Goal: Task Accomplishment & Management: Use online tool/utility

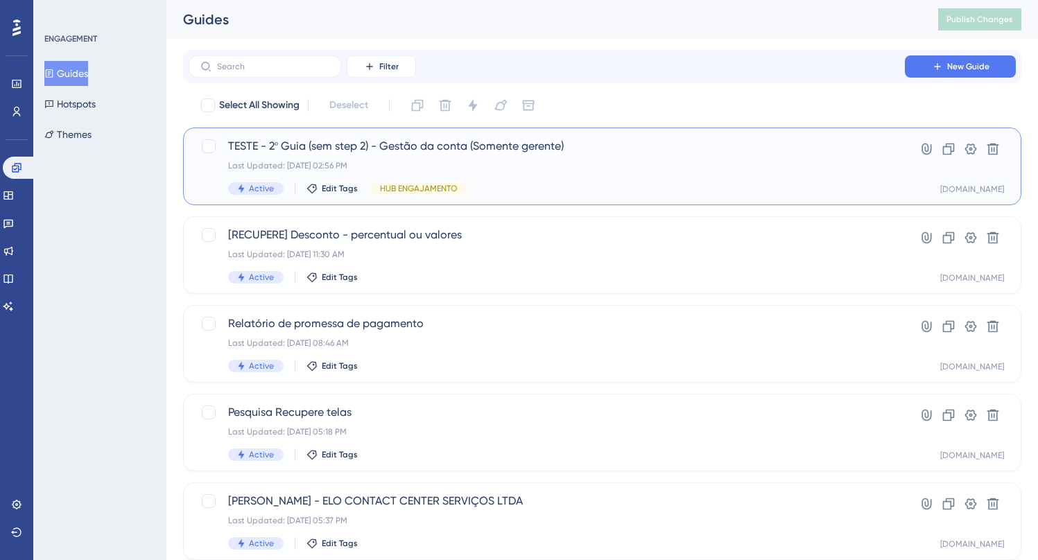
click at [508, 147] on span "TESTE - 2º Guia (sem step 2) - Gestão da conta (Somente gerente)" at bounding box center [546, 146] width 637 height 17
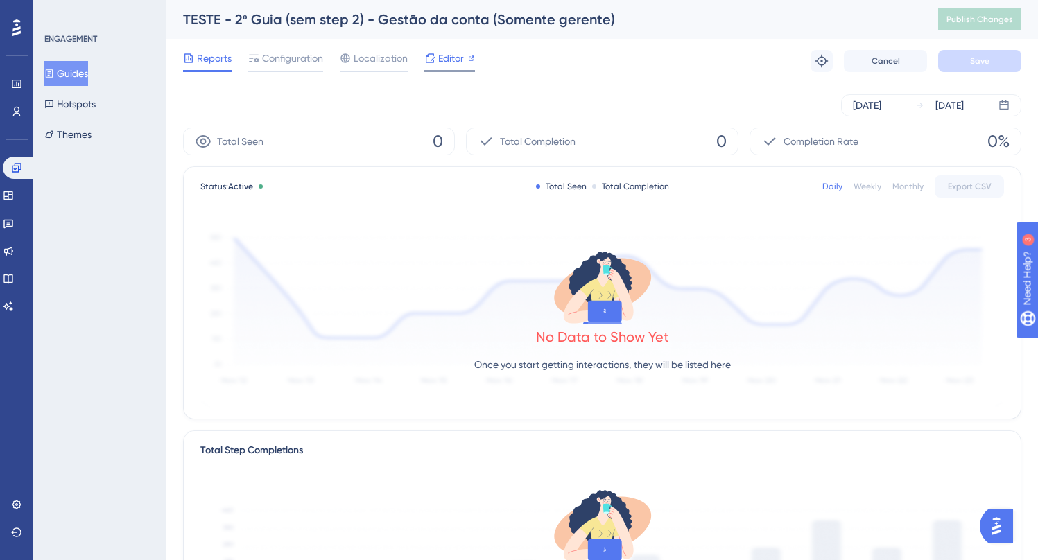
click at [451, 59] on span "Editor" at bounding box center [451, 58] width 26 height 17
drag, startPoint x: 250, startPoint y: 19, endPoint x: 170, endPoint y: 18, distance: 79.8
click at [170, 18] on div "TESTE - 2º Guia (sem step 2) - Gestão da conta (Somente gerente) Publish Changes" at bounding box center [602, 19] width 872 height 39
copy div "TESTE - 2º"
click at [16, 169] on icon at bounding box center [16, 167] width 11 height 11
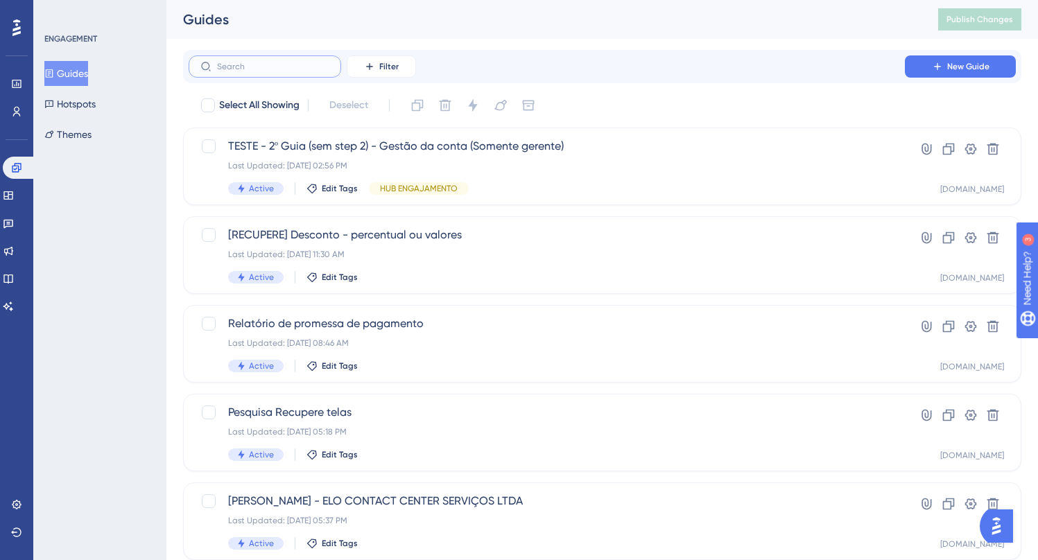
click at [237, 63] on input "text" at bounding box center [273, 67] width 112 height 10
paste input "TESTE - 2º"
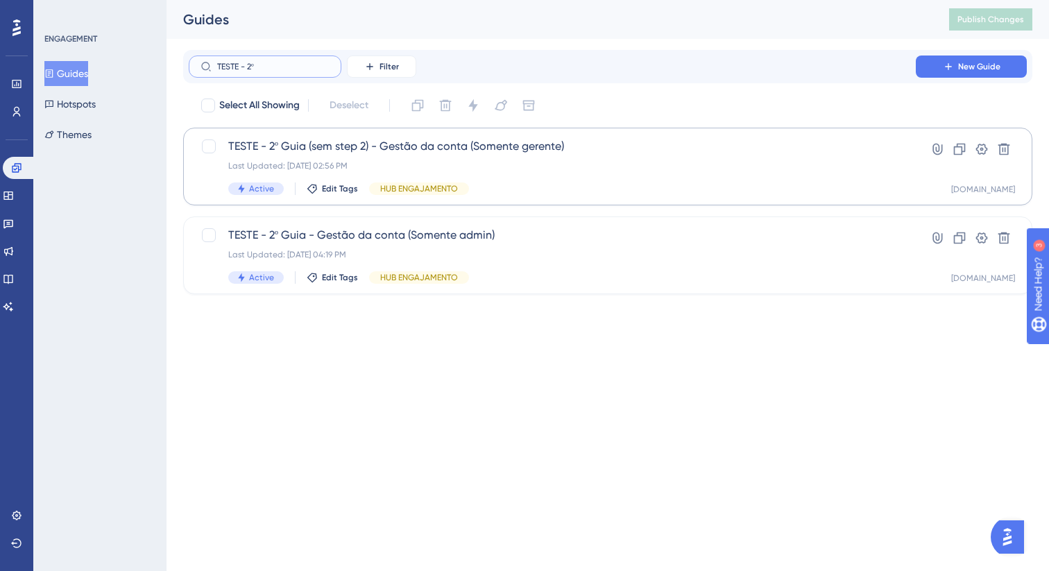
type input "TESTE - 2º"
click at [434, 149] on span "TESTE - 2º Guia (sem step 2) - Gestão da conta (Somente gerente)" at bounding box center [552, 146] width 648 height 17
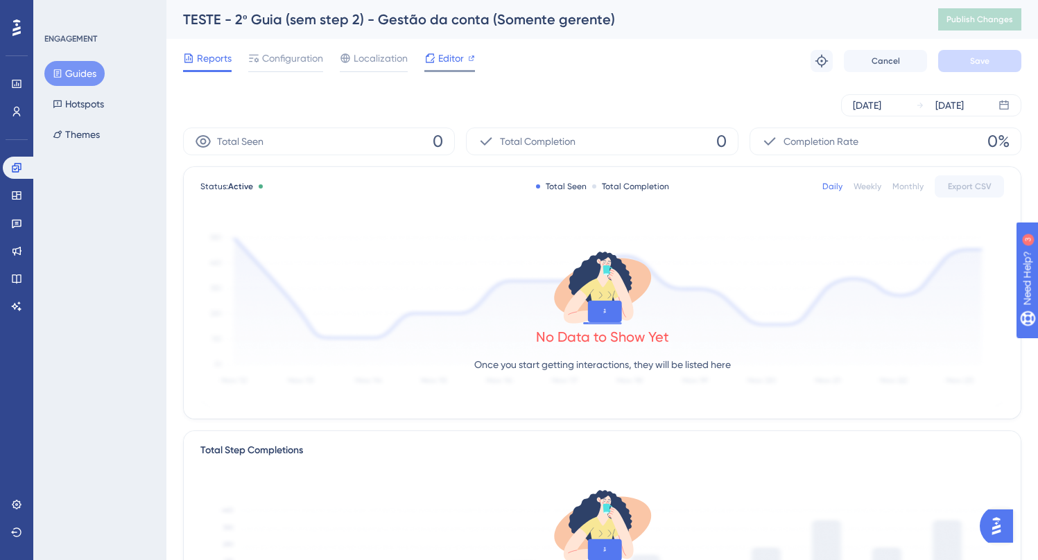
click at [449, 56] on span "Editor" at bounding box center [451, 58] width 26 height 17
click at [266, 56] on span "Configuration" at bounding box center [292, 58] width 61 height 17
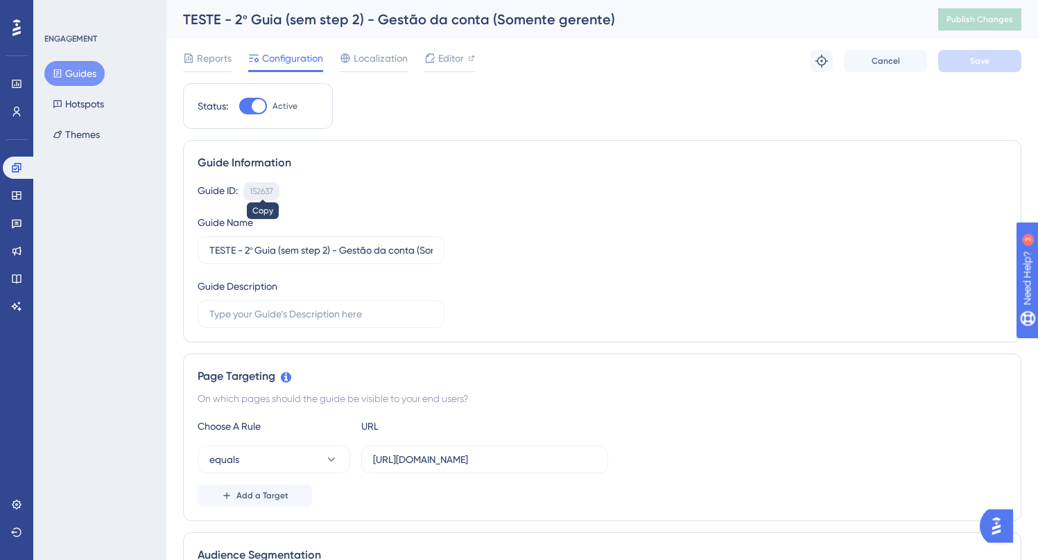
click at [265, 191] on div "152637" at bounding box center [262, 191] width 24 height 11
copy div "152637"
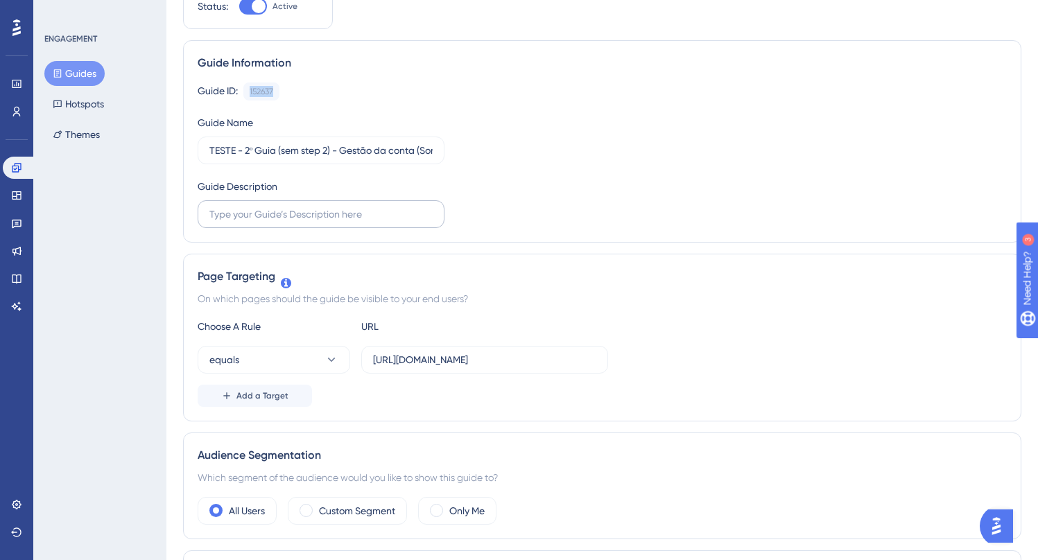
scroll to position [197, 0]
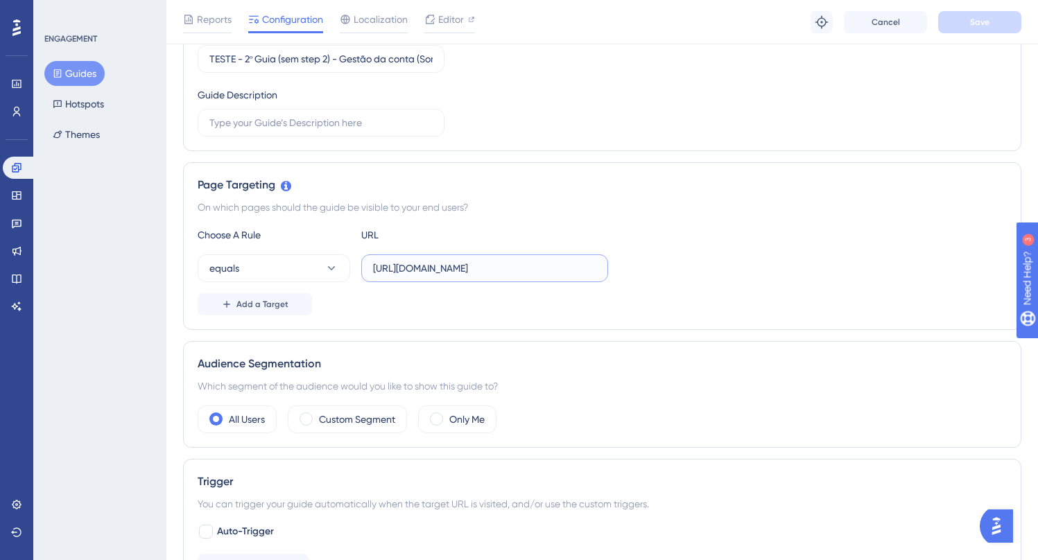
click at [437, 269] on input "https://localhost.assertivasolucoes.com.br/gestao-da-conta/pagina-inicial" at bounding box center [484, 268] width 223 height 15
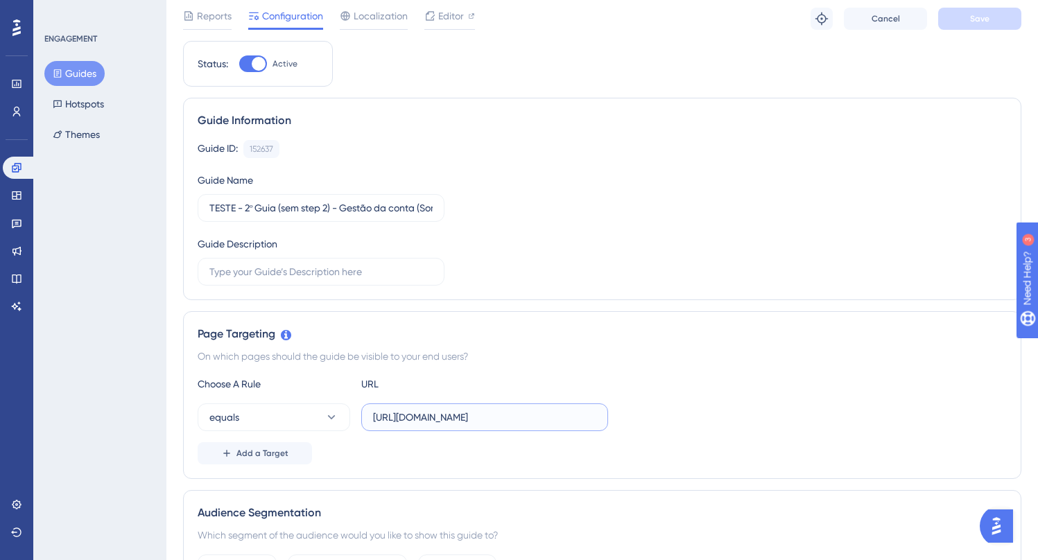
scroll to position [78, 0]
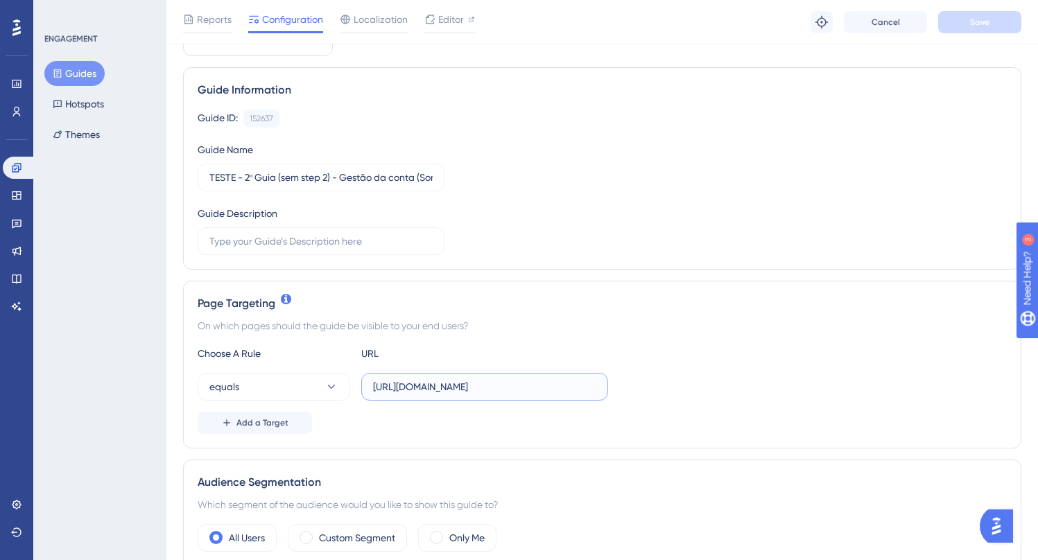
click at [430, 390] on input "https://localhost.assertivasolucoes.com.br/gestao-da-conta/pagina-inicial" at bounding box center [484, 386] width 223 height 15
paste input "painel-release"
click at [454, 388] on input "https://painel-release.assertivasolucoes.com.br/gestao-da-conta/pagina-inicial" at bounding box center [484, 386] width 223 height 15
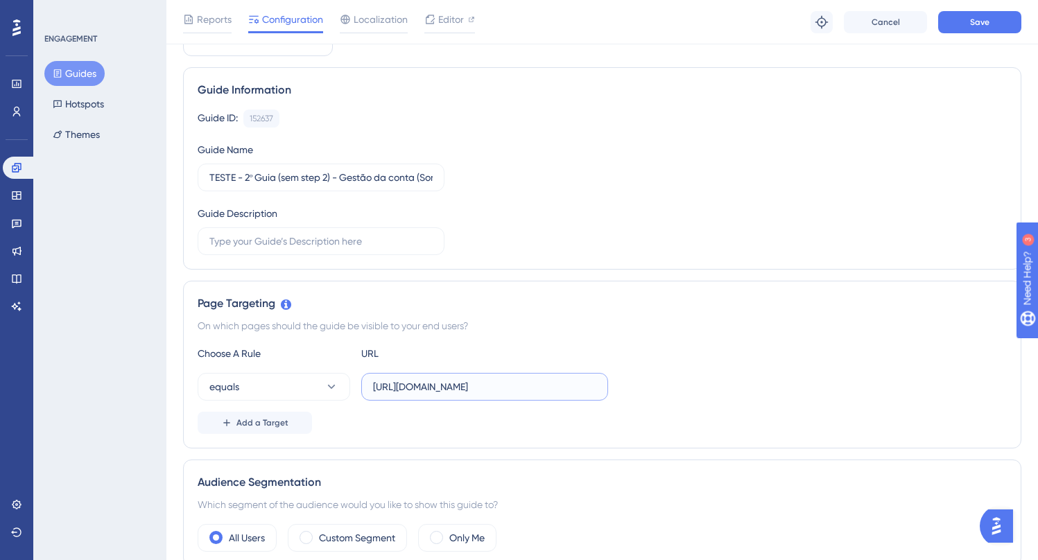
click at [454, 388] on input "https://painel-release.assertivasolucoes.com.br/gestao-da-conta/pagina-inicial" at bounding box center [484, 386] width 223 height 15
type input "https://painel-release.assertivasolucoes.com.br/gestao-da-conta/pagina-inicial"
click at [465, 389] on input "https://painel-release.assertivasolucoes.com.br/gestao-da-conta/pagina-inicial" at bounding box center [484, 386] width 223 height 15
drag, startPoint x: 472, startPoint y: 386, endPoint x: 433, endPoint y: 391, distance: 39.1
click at [409, 388] on input "https://painel-release.assertivasolucoes.com.br/gestao-da-conta/pagina-inicial" at bounding box center [484, 386] width 223 height 15
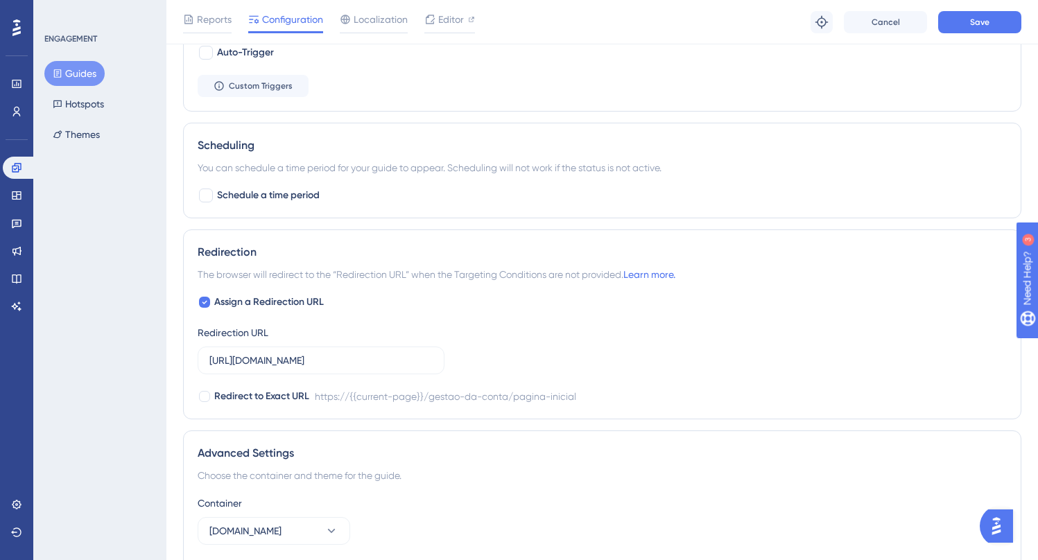
scroll to position [723, 0]
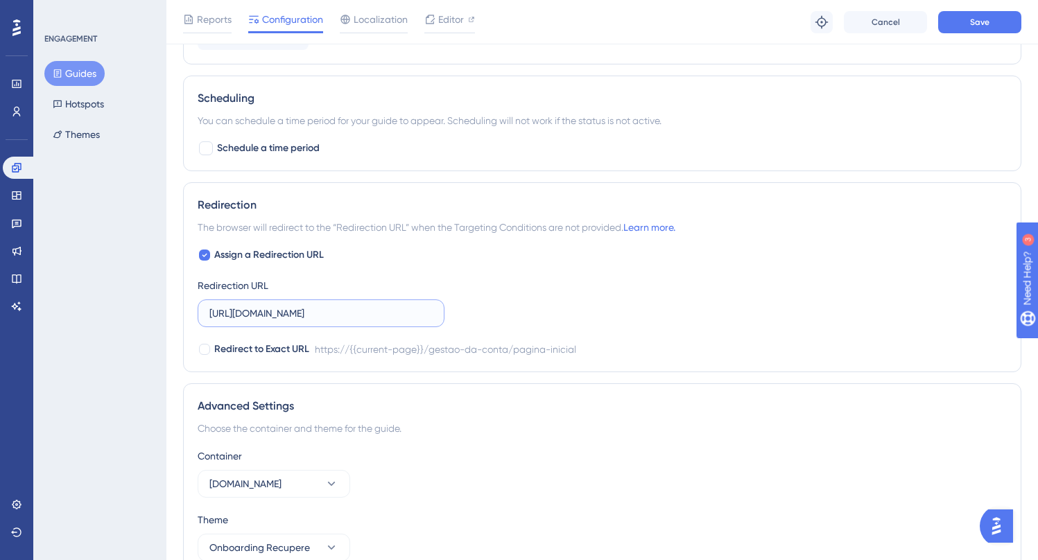
click at [268, 314] on input "https://localhost.assertivasolucoes.com.br/gestao-da-conta/pagina-inicial" at bounding box center [320, 313] width 223 height 15
paste input "painel-release"
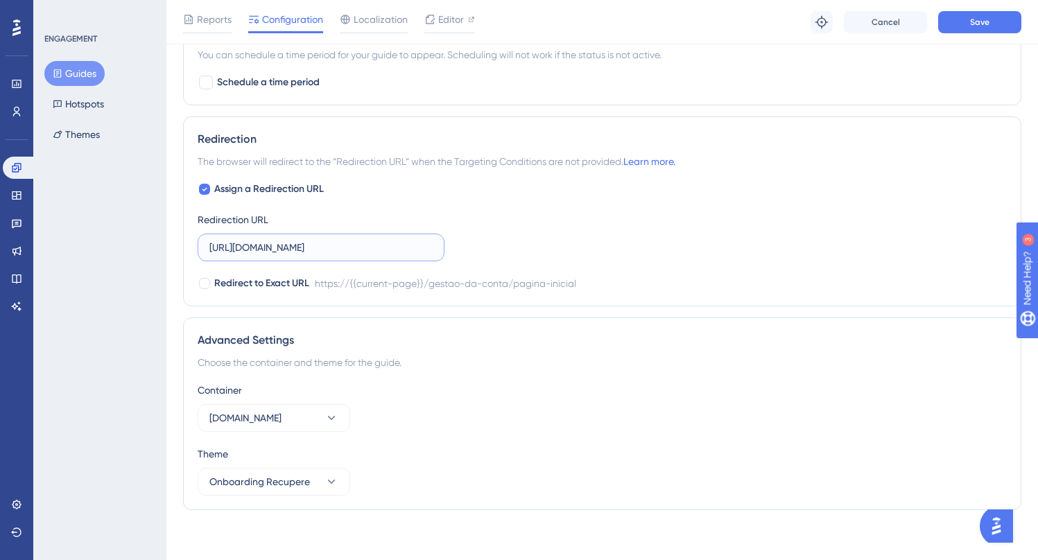
scroll to position [795, 0]
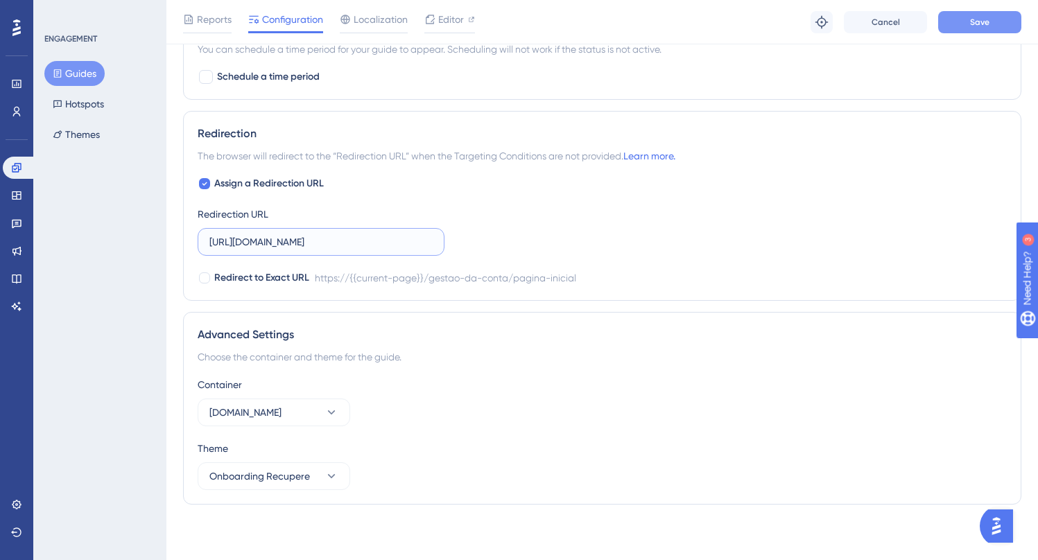
type input "https://painel-release.assertivasolucoes.com.br/gestao-da-conta/pagina-inicial"
click at [969, 25] on button "Save" at bounding box center [979, 22] width 83 height 22
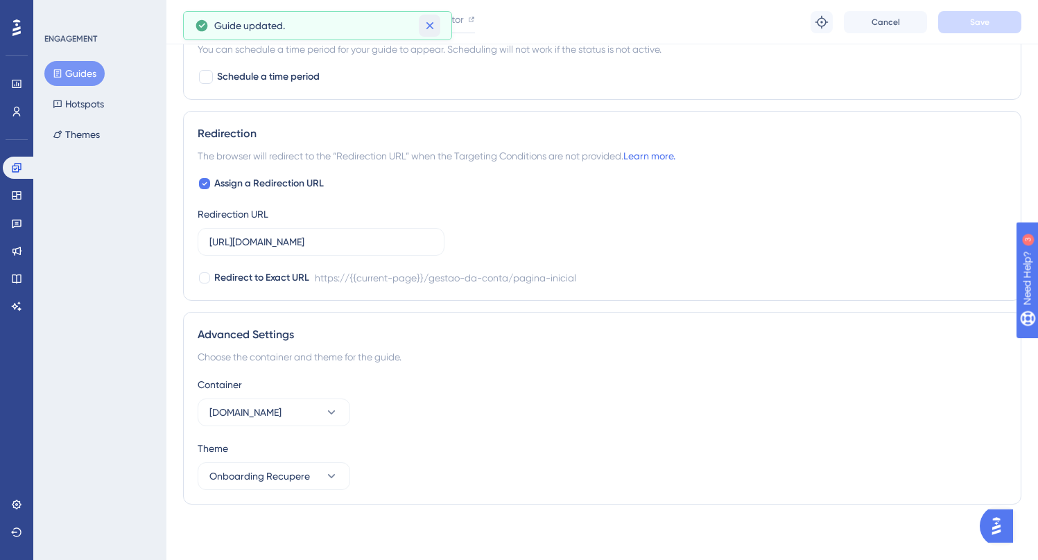
click at [433, 27] on icon at bounding box center [430, 26] width 14 height 14
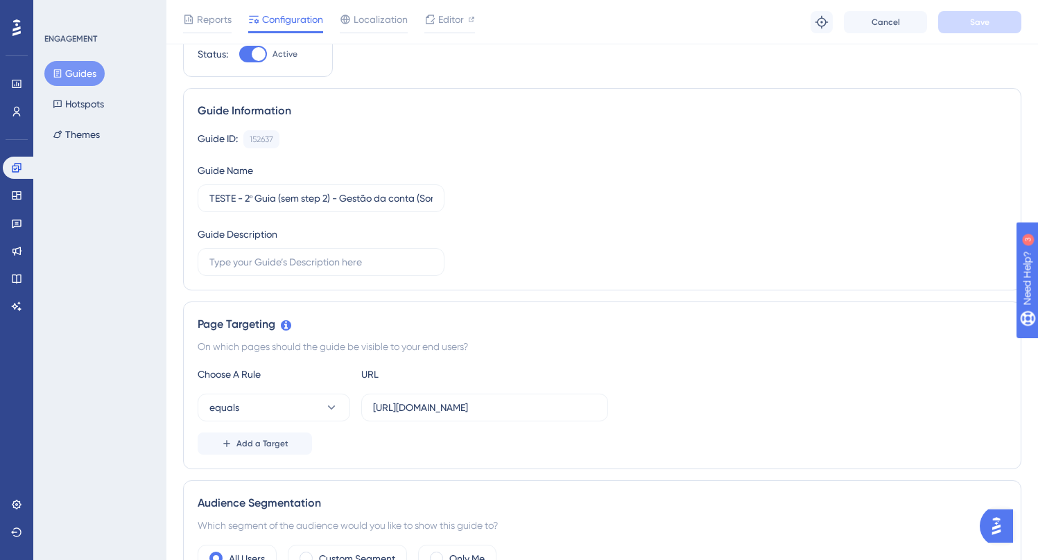
scroll to position [0, 0]
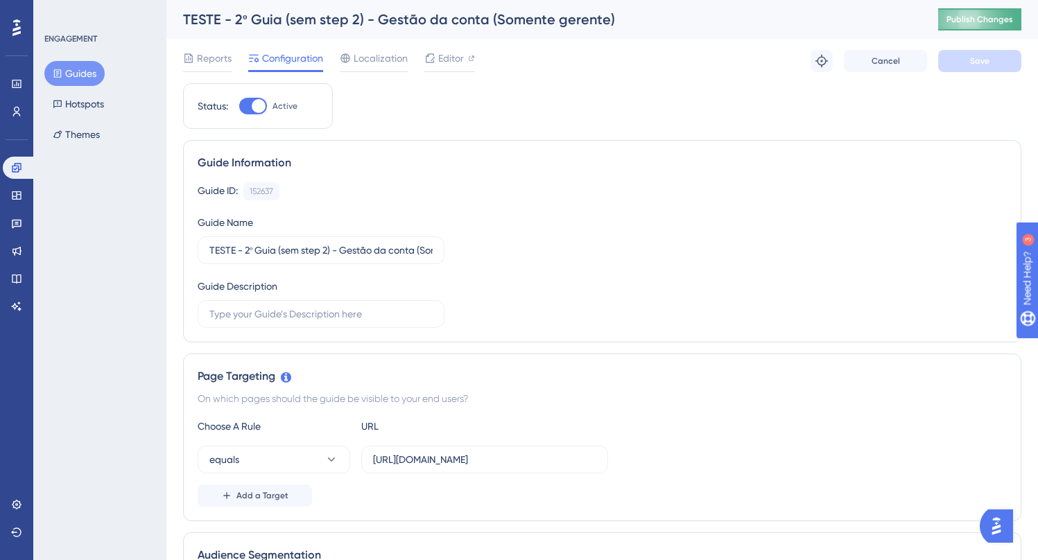
click at [960, 20] on span "Publish Changes" at bounding box center [980, 19] width 67 height 11
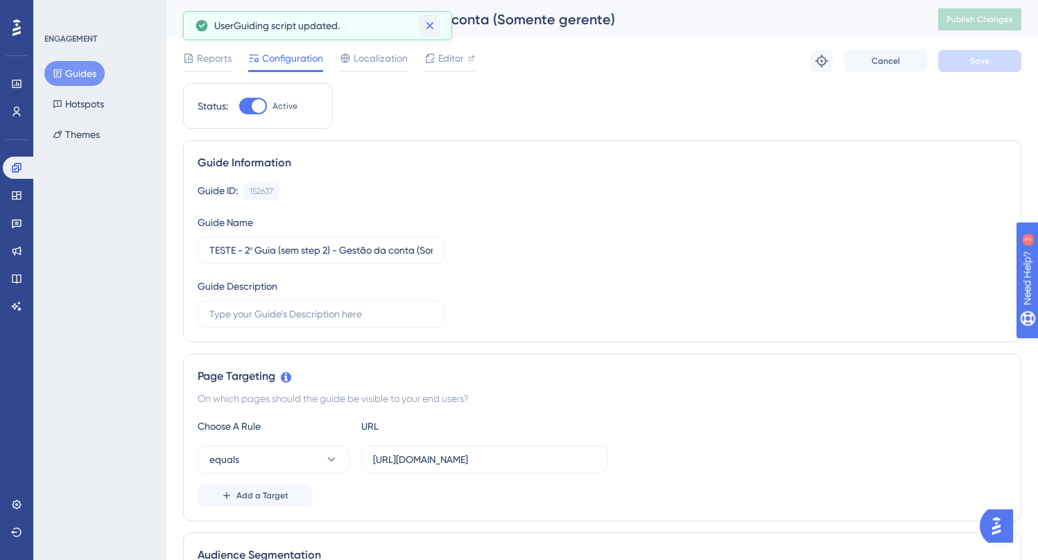
click at [431, 25] on icon at bounding box center [430, 26] width 8 height 8
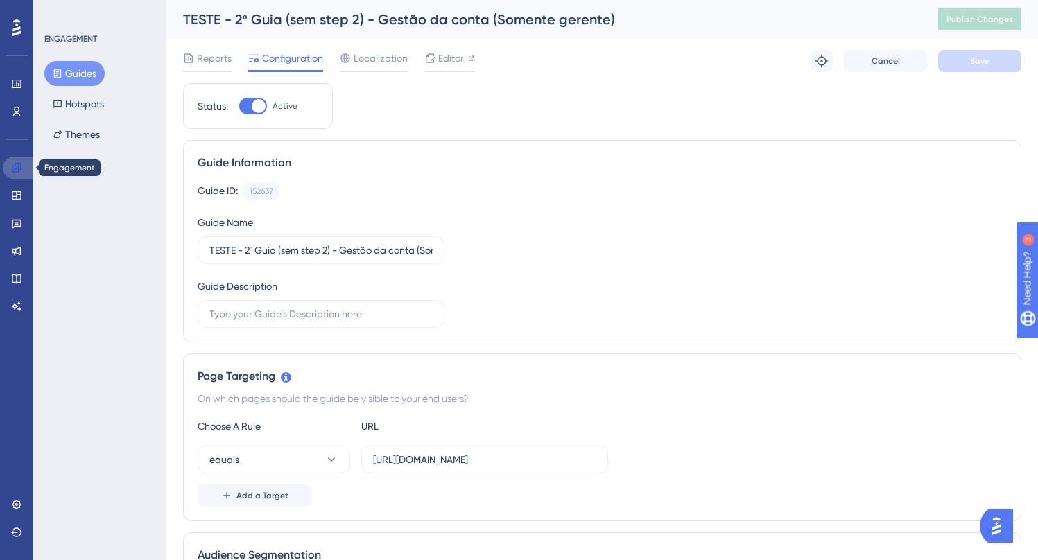
click at [20, 165] on icon at bounding box center [16, 167] width 9 height 9
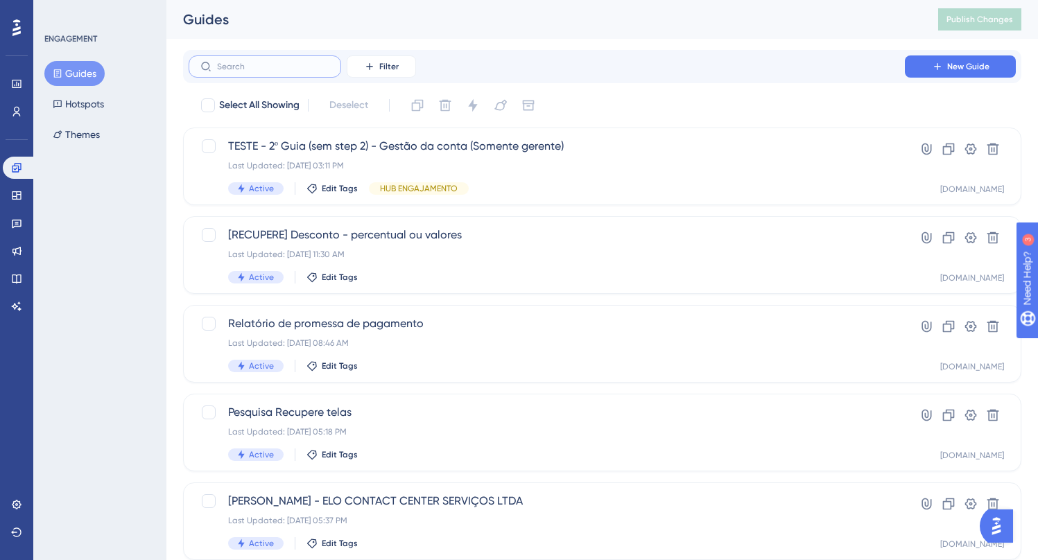
click at [243, 66] on input "text" at bounding box center [273, 67] width 112 height 10
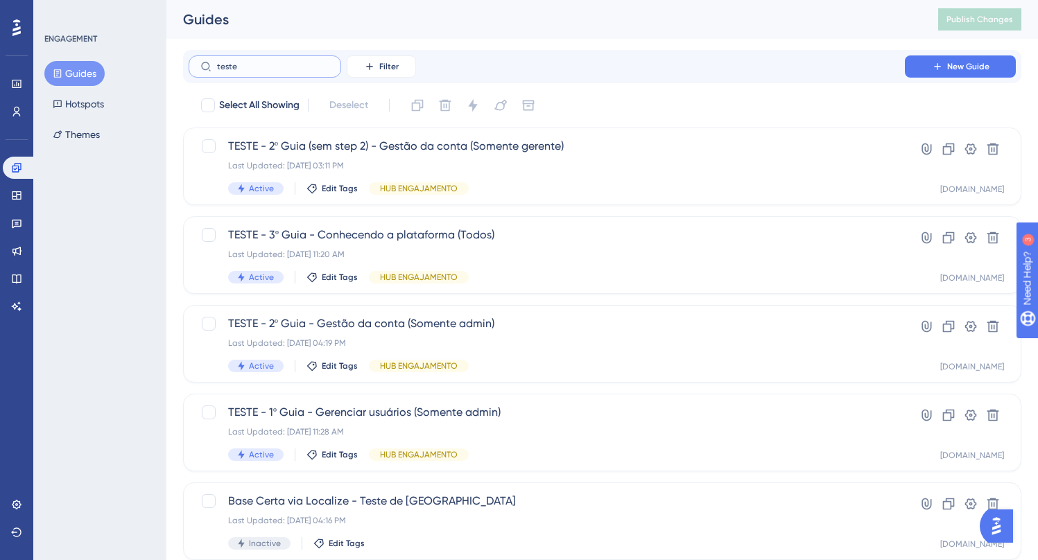
type input "teste2"
checkbox input "true"
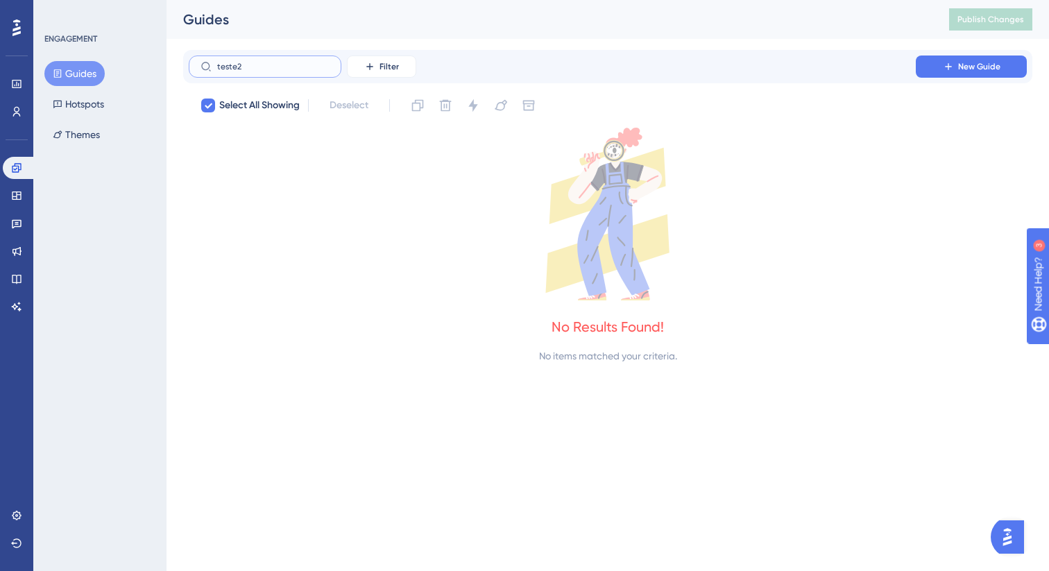
type input "teste"
checkbox input "false"
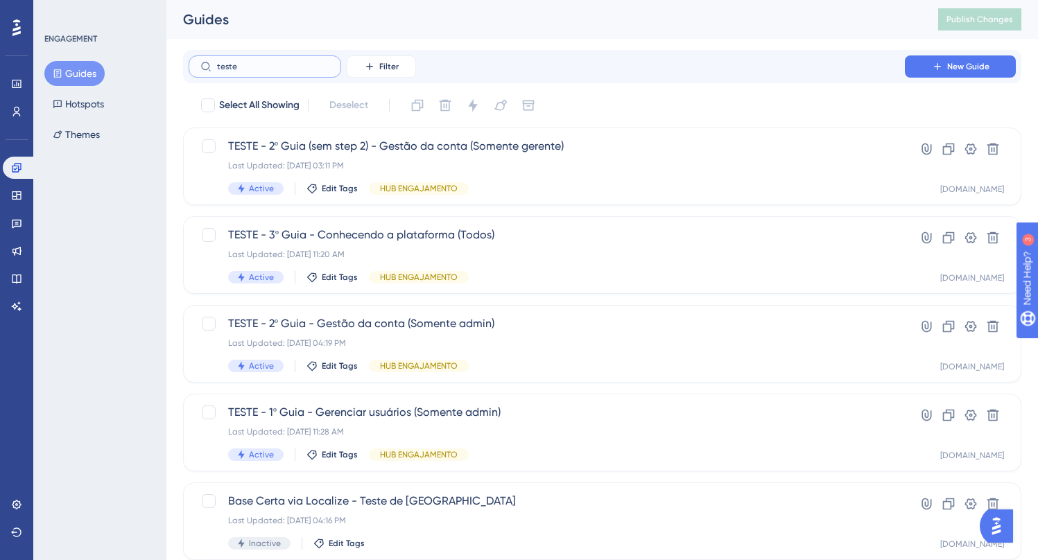
type input "teste 2"
checkbox input "true"
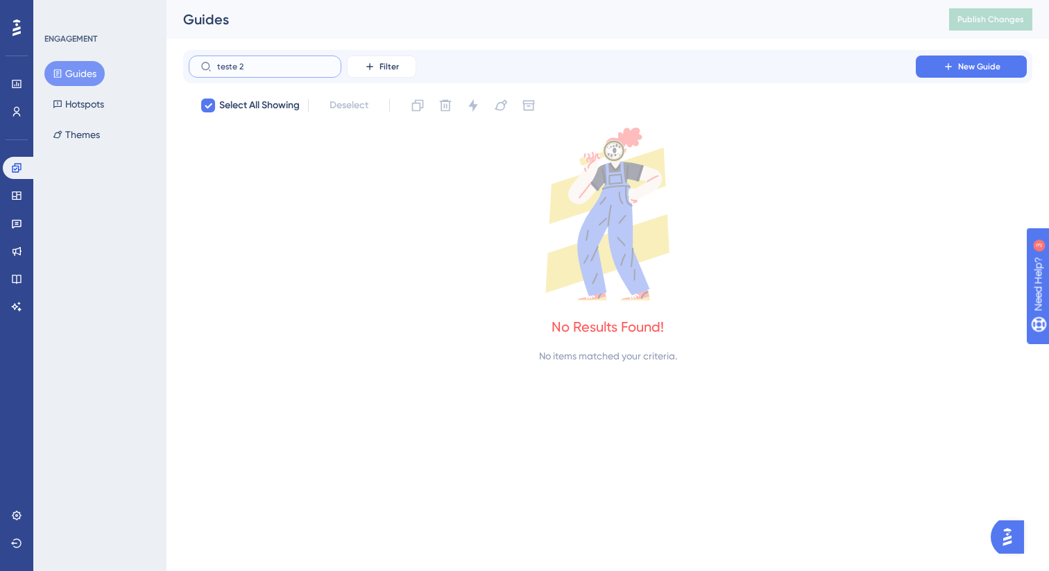
type input "teste"
checkbox input "false"
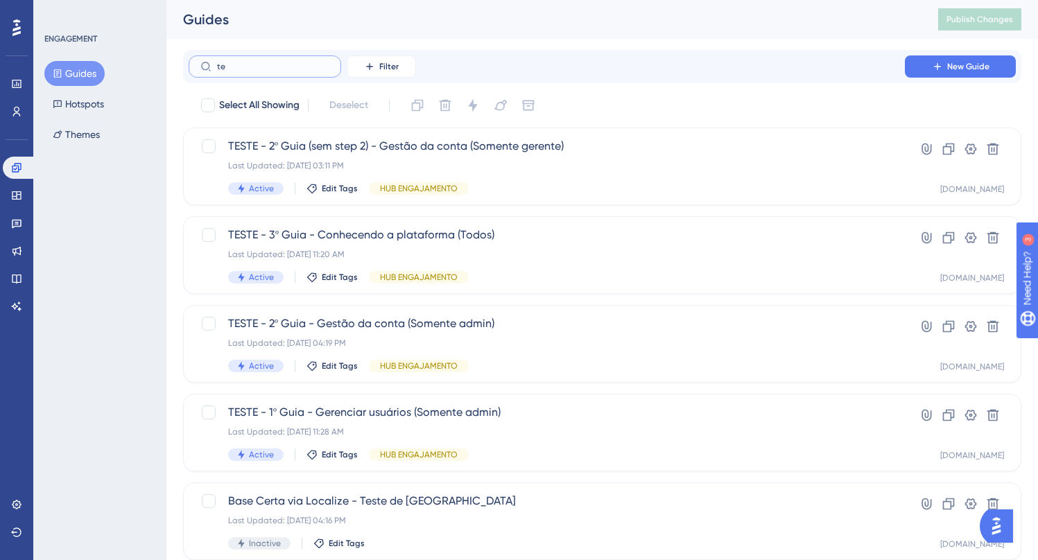
type input "t"
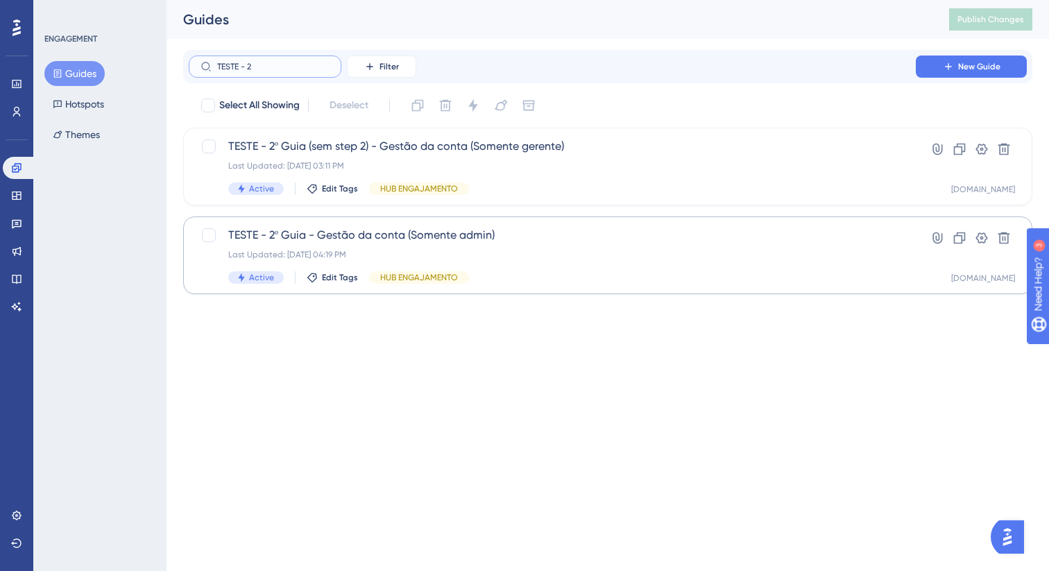
type input "TESTE - 2"
click at [388, 237] on span "TESTE - 2º Guia - Gestão da conta (Somente admin)" at bounding box center [552, 235] width 648 height 17
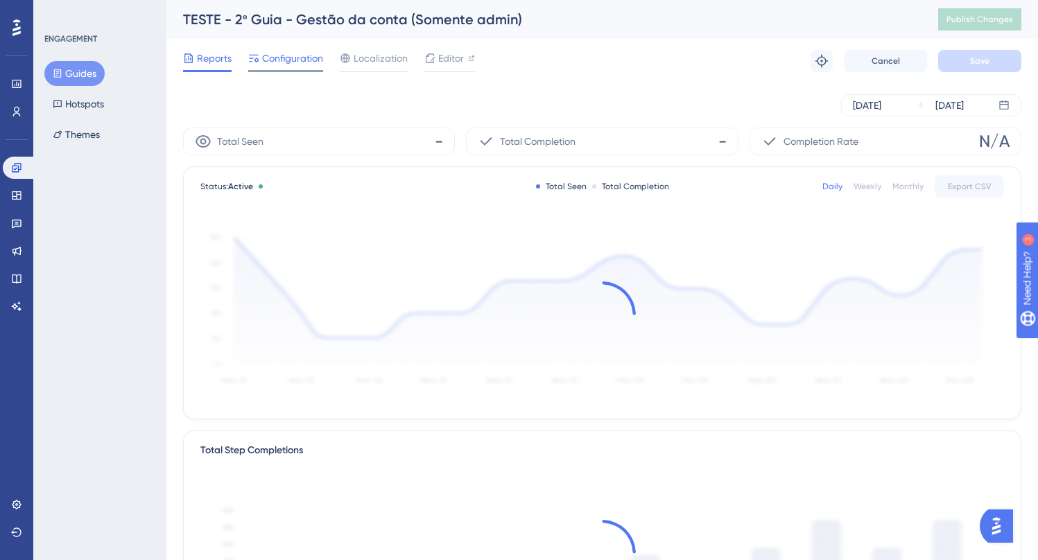
click at [295, 60] on span "Configuration" at bounding box center [292, 58] width 61 height 17
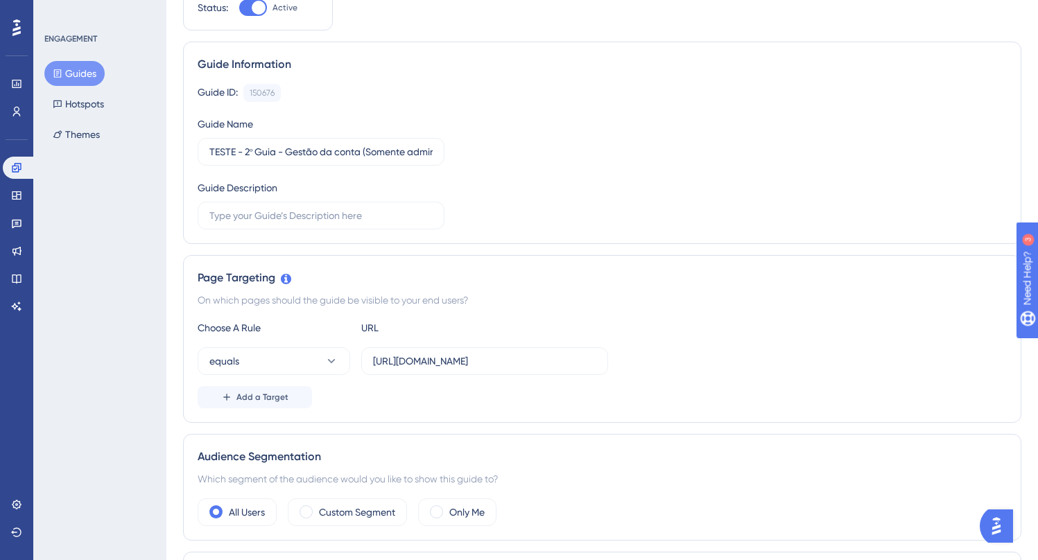
scroll to position [100, 0]
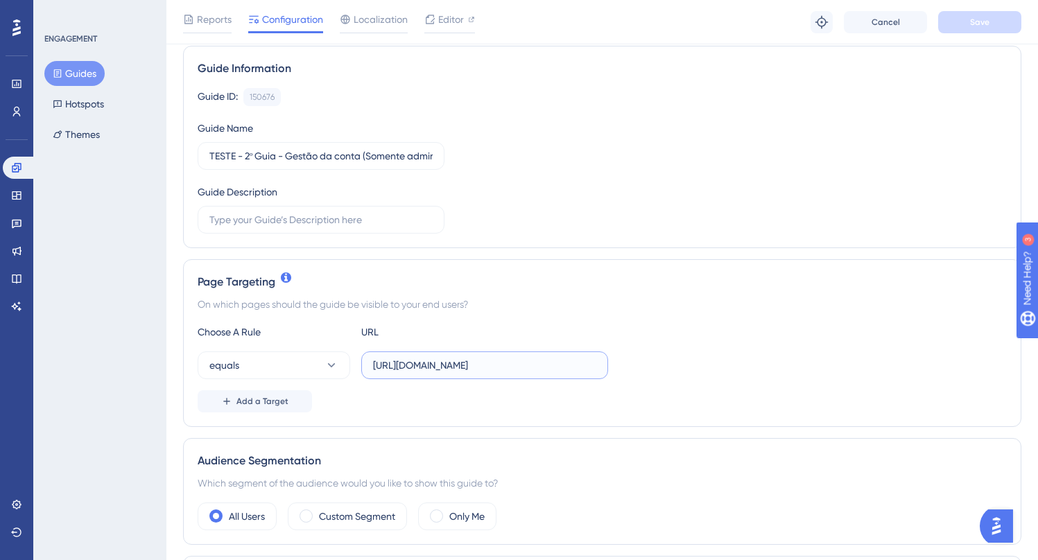
click at [438, 368] on input "https://localhost.assertivasolucoes.com.br/gestao-da-conta/pagina-inicial" at bounding box center [484, 365] width 223 height 15
paste input "painel-release"
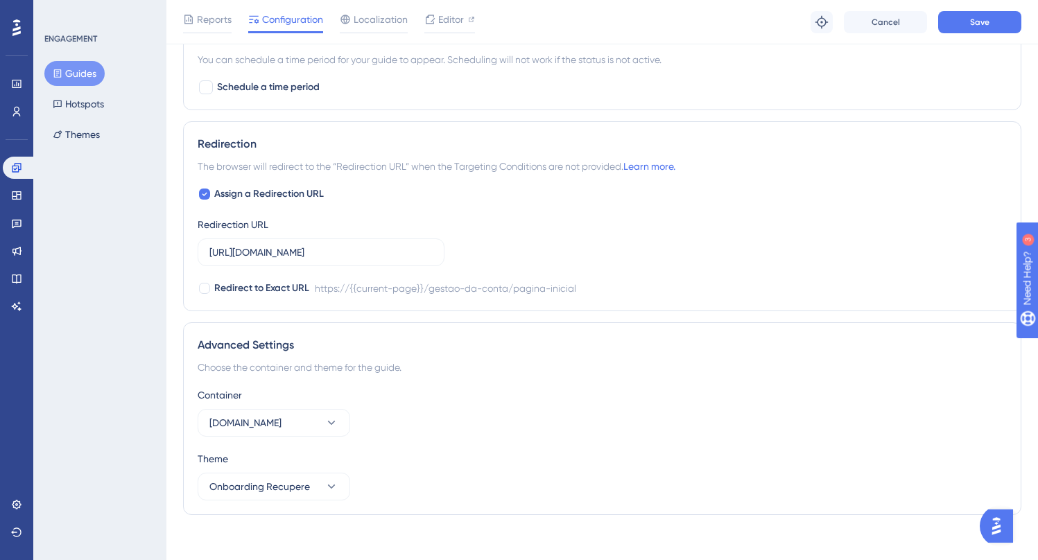
scroll to position [795, 0]
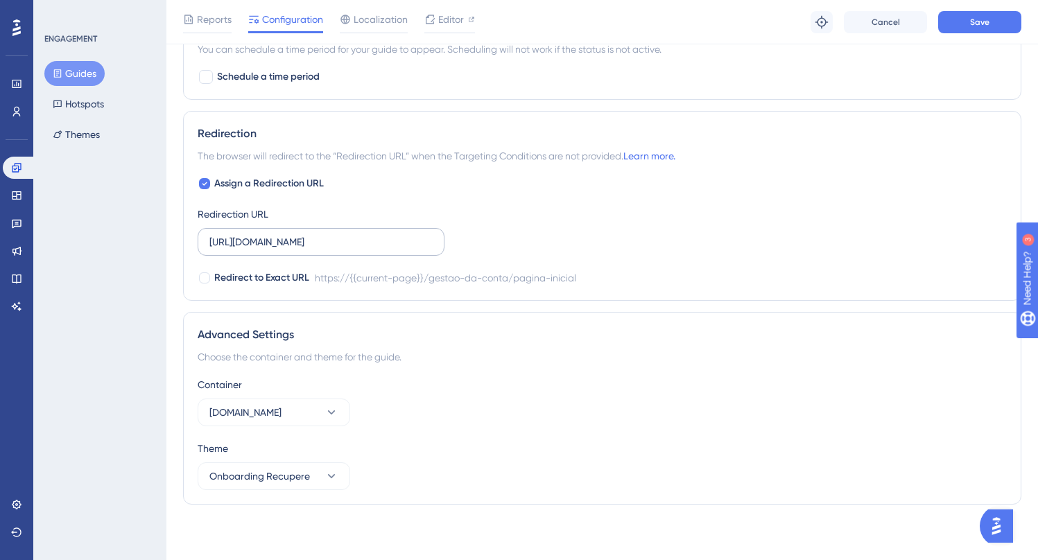
type input "https://painel-release.assertivasolucoes.com.br/gestao-da-conta/pagina-inicial"
click at [272, 244] on input "https://localhost.assertivasolucoes.com.br/gestao-da-conta/pagina-inicial" at bounding box center [320, 241] width 223 height 15
paste input "painel-release"
type input "https://painel-release.assertivasolucoes.com.br/gestao-da-conta/pagina-inicial"
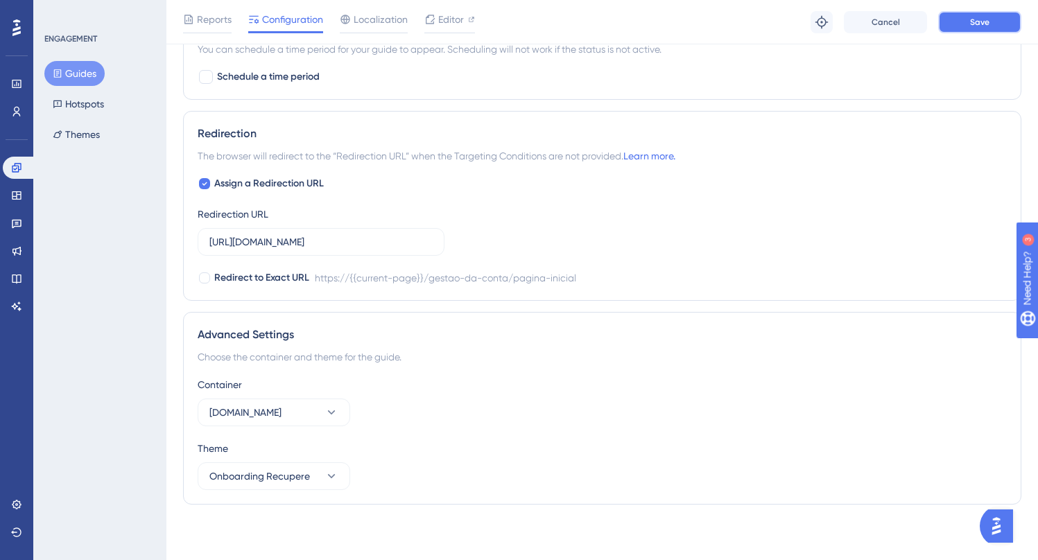
click at [968, 25] on button "Save" at bounding box center [979, 22] width 83 height 22
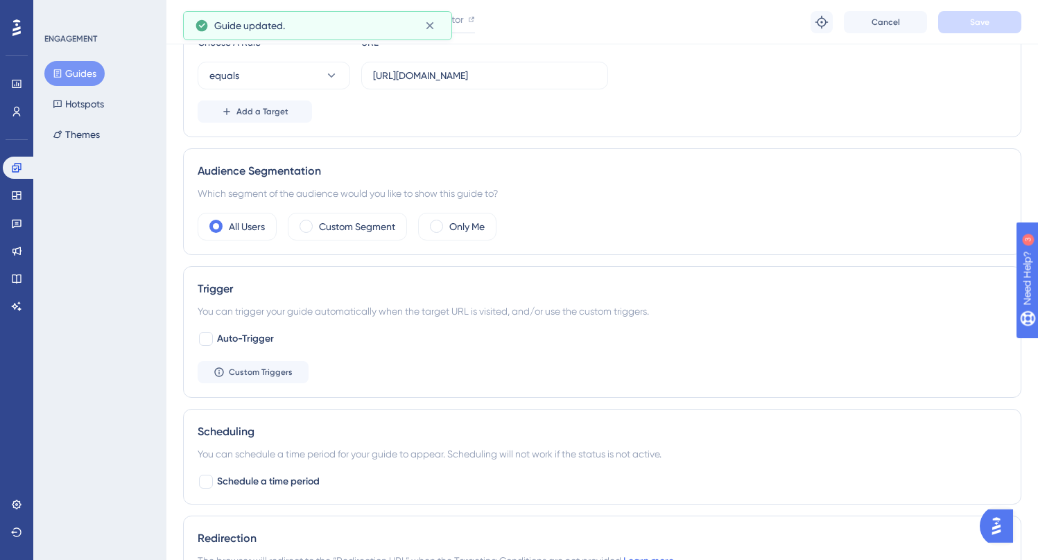
scroll to position [0, 0]
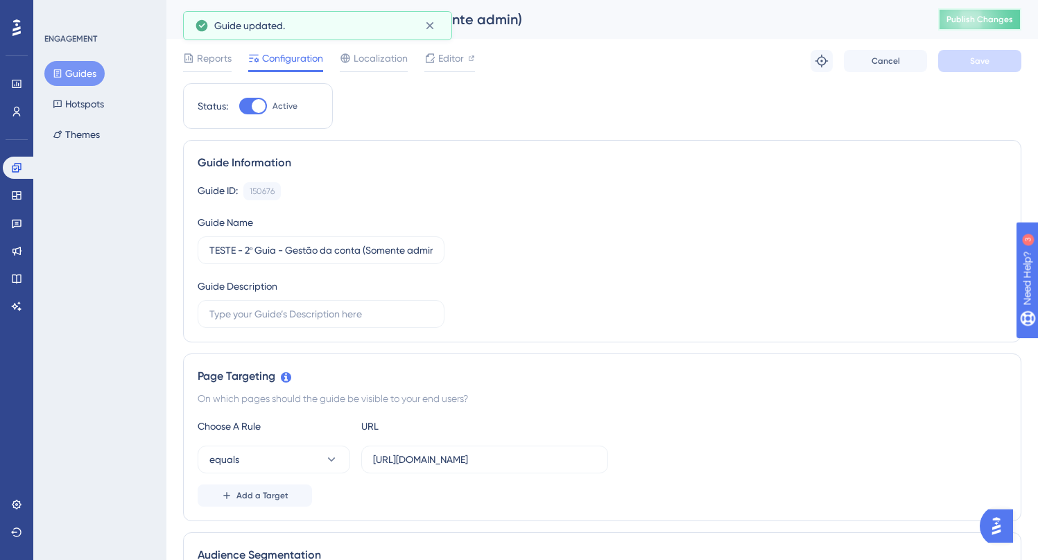
click at [980, 15] on span "Publish Changes" at bounding box center [980, 19] width 67 height 11
